Goal: Feedback & Contribution: Leave review/rating

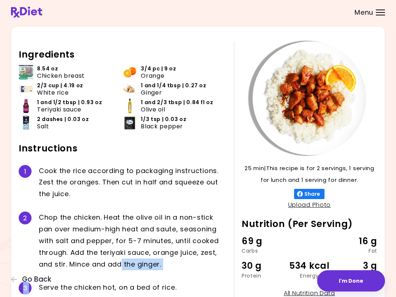
scroll to position [16, 0]
click at [351, 284] on button "I'm Done" at bounding box center [351, 280] width 68 height 21
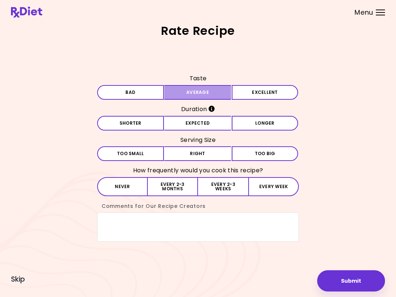
click at [214, 91] on button "Average" at bounding box center [197, 92] width 67 height 15
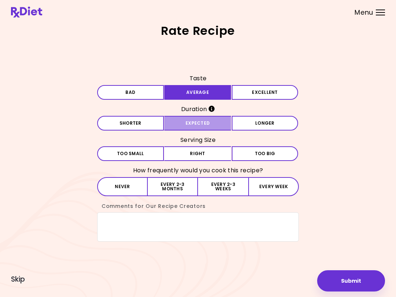
click at [219, 124] on button "Expected" at bounding box center [197, 123] width 67 height 15
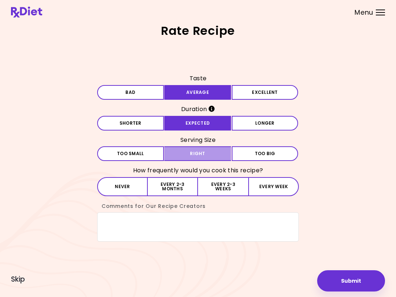
click at [216, 158] on button "Right" at bounding box center [197, 153] width 67 height 15
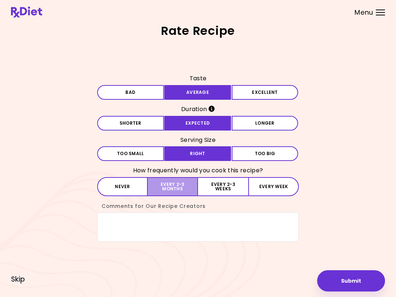
click at [180, 189] on button "Every 2-3 months" at bounding box center [173, 186] width 50 height 19
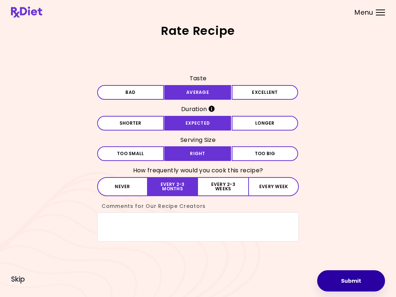
click at [338, 281] on button "Submit" at bounding box center [351, 280] width 68 height 21
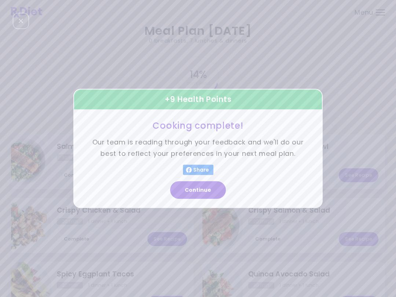
click at [210, 207] on div "Continue" at bounding box center [197, 193] width 249 height 30
click at [199, 195] on button "Continue" at bounding box center [198, 190] width 56 height 18
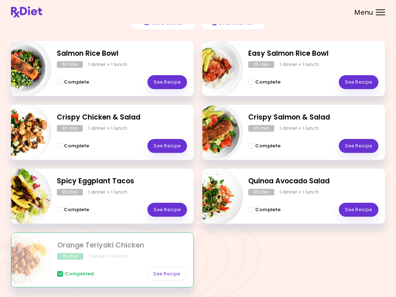
scroll to position [93, 0]
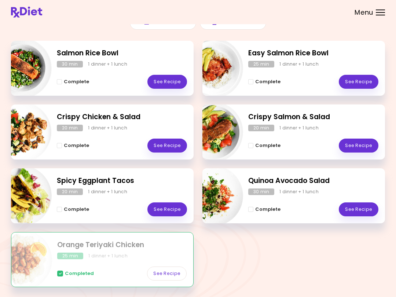
click at [0, 15] on header at bounding box center [198, 12] width 396 height 24
click at [0, 1] on header at bounding box center [198, 12] width 396 height 24
